Goal: Task Accomplishment & Management: Complete application form

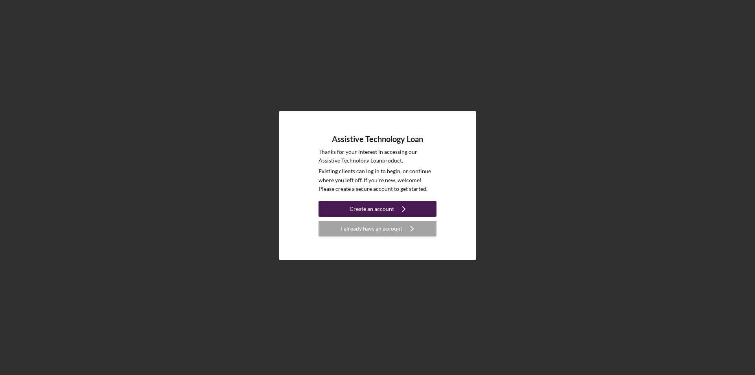
click at [386, 212] on div "Create an account" at bounding box center [371, 209] width 44 height 16
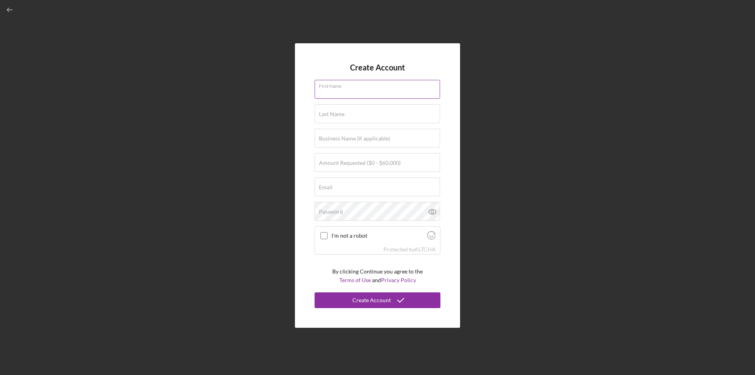
click at [360, 92] on input "First Name" at bounding box center [376, 89] width 125 height 19
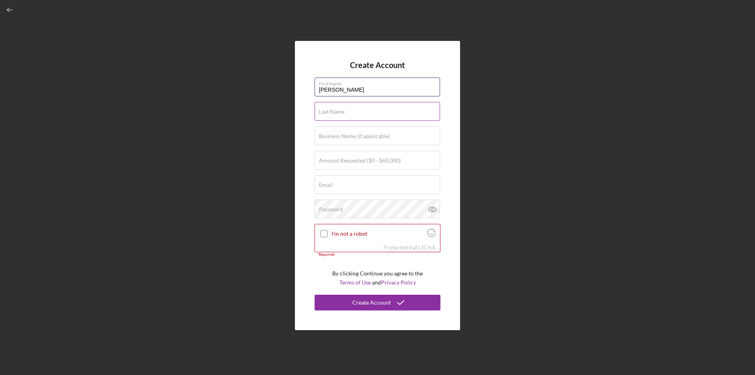
type input "[PERSON_NAME]"
click at [358, 107] on div "Last Name Required" at bounding box center [377, 112] width 126 height 20
type input "[PERSON_NAME]"
click at [361, 162] on label "Amount Requested ($0 - $60,000)" at bounding box center [360, 160] width 82 height 6
click at [361, 162] on input "Amount Requested ($0 - $60,000)" at bounding box center [376, 160] width 125 height 19
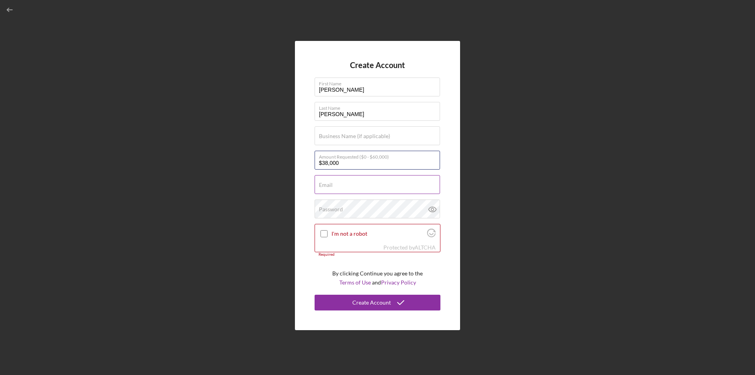
type input "$38,000"
click at [362, 183] on div "Email Required" at bounding box center [377, 185] width 126 height 20
type input "[EMAIL_ADDRESS][DOMAIN_NAME]"
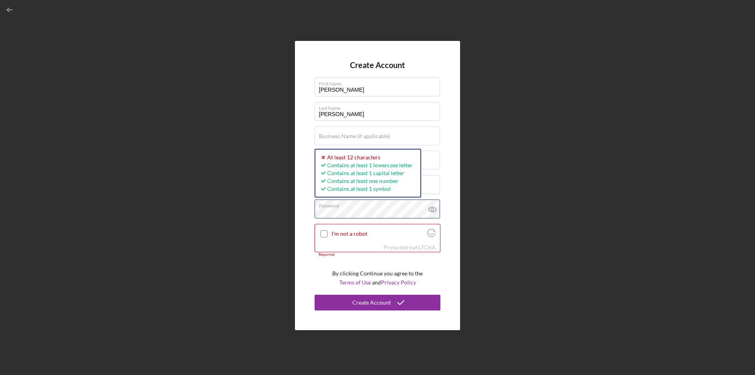
click at [314, 294] on button "Create Account" at bounding box center [377, 302] width 126 height 16
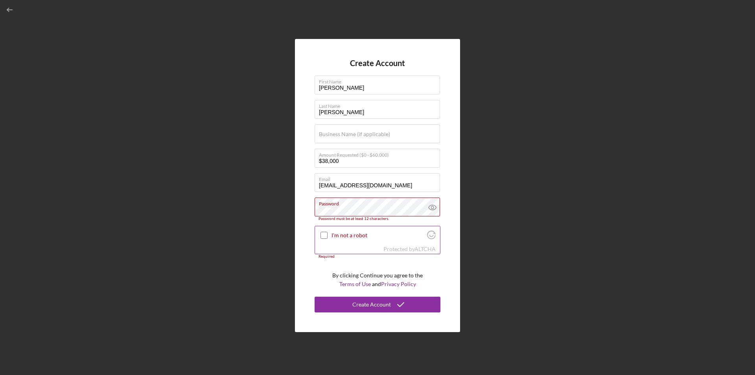
click at [326, 236] on input "I'm not a robot" at bounding box center [323, 235] width 7 height 7
checkbox input "true"
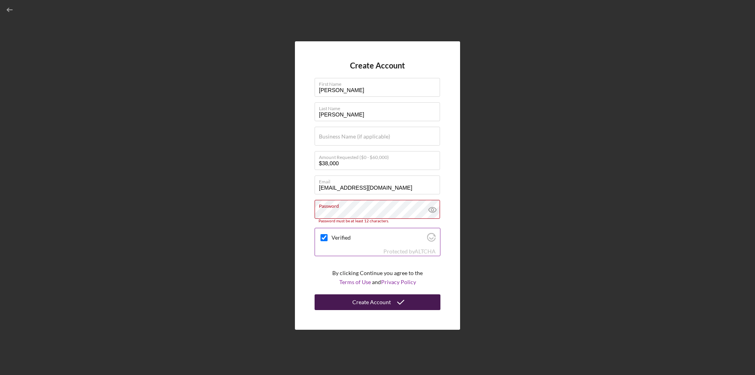
click at [369, 305] on div "Create Account" at bounding box center [371, 302] width 39 height 16
click at [430, 207] on icon at bounding box center [433, 210] width 20 height 20
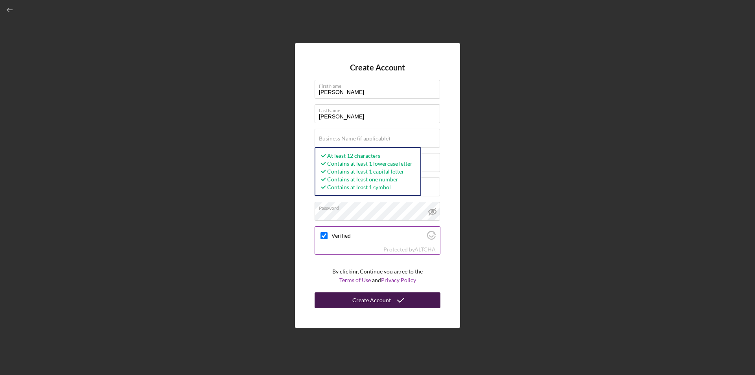
click at [349, 298] on button "Create Account" at bounding box center [377, 300] width 126 height 16
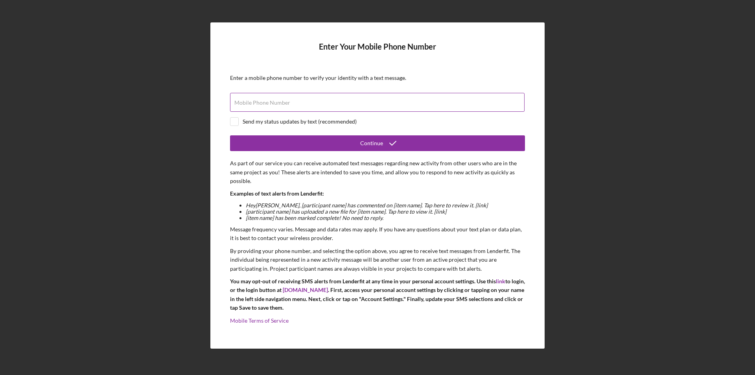
click at [249, 103] on label "Mobile Phone Number" at bounding box center [262, 102] width 56 height 6
click at [249, 103] on input "Mobile Phone Number" at bounding box center [377, 102] width 294 height 19
type input "[PHONE_NUMBER]"
click at [236, 121] on input "checkbox" at bounding box center [234, 122] width 8 height 8
checkbox input "true"
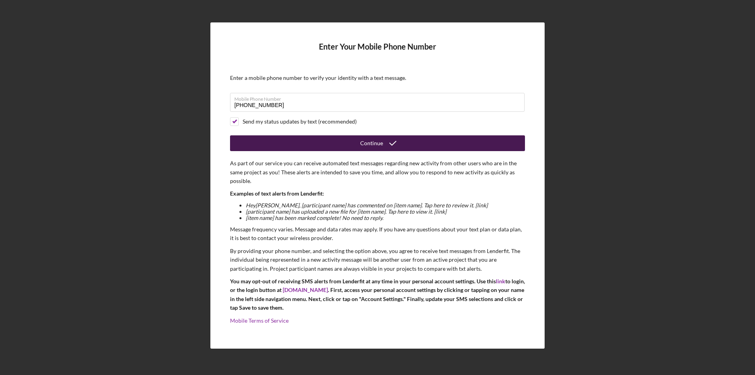
click at [284, 145] on button "Continue" at bounding box center [377, 143] width 295 height 16
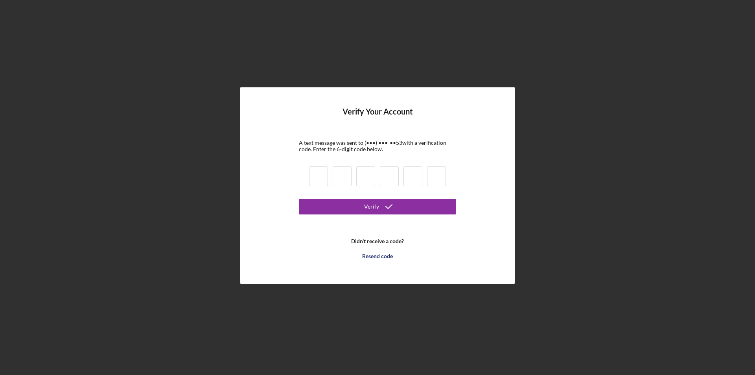
click at [316, 178] on input at bounding box center [318, 176] width 19 height 20
type input "5"
type input "7"
type input "5"
type input "0"
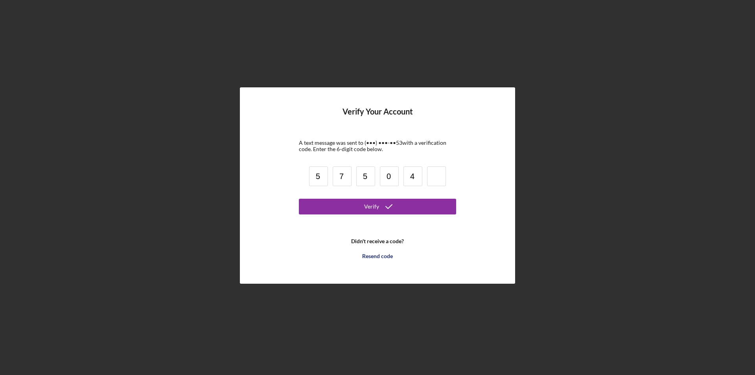
type input "4"
type input "6"
click at [345, 210] on button "Verify" at bounding box center [377, 207] width 157 height 16
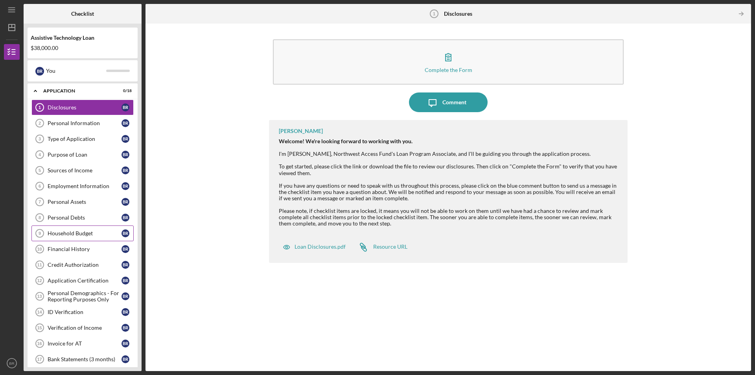
scroll to position [59, 0]
